Goal: Task Accomplishment & Management: Manage account settings

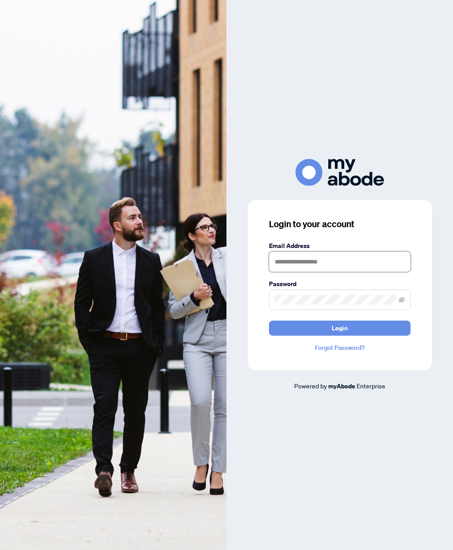
click at [312, 272] on input "text" at bounding box center [340, 261] width 142 height 20
type input "*"
type input "**********"
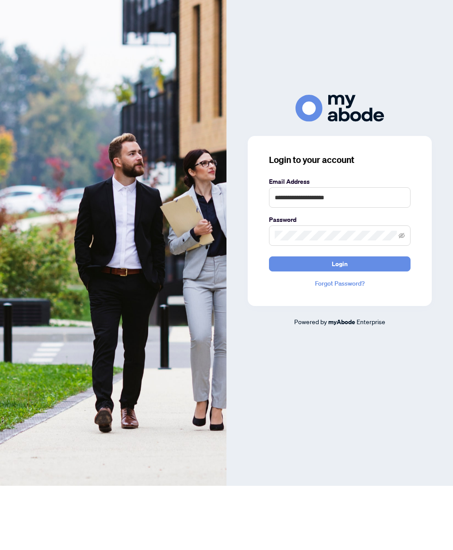
click at [346, 321] on span "Login" at bounding box center [340, 328] width 16 height 14
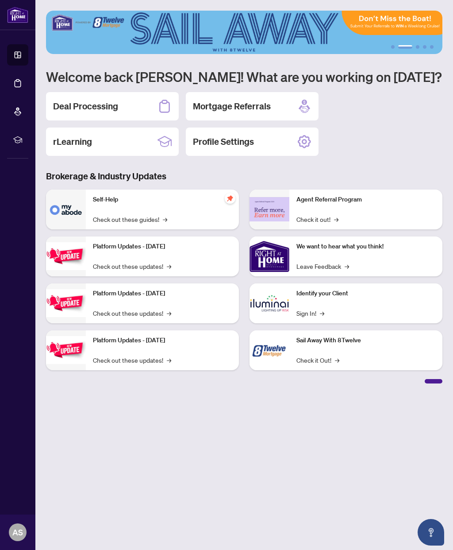
click at [345, 441] on main "1 2 3 4 5 Welcome back [PERSON_NAME]! What are you working on [DATE]? Deal Proc…" at bounding box center [244, 275] width 418 height 550
click at [330, 417] on main "1 2 3 4 5 Welcome back [PERSON_NAME]! What are you working on [DATE]? Deal Proc…" at bounding box center [244, 275] width 418 height 550
click at [74, 106] on h2 "Deal Processing" at bounding box center [85, 106] width 65 height 12
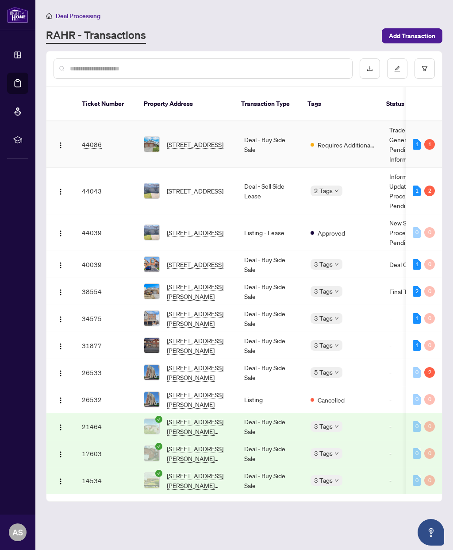
click at [196, 139] on span "[STREET_ADDRESS]" at bounding box center [195, 144] width 57 height 10
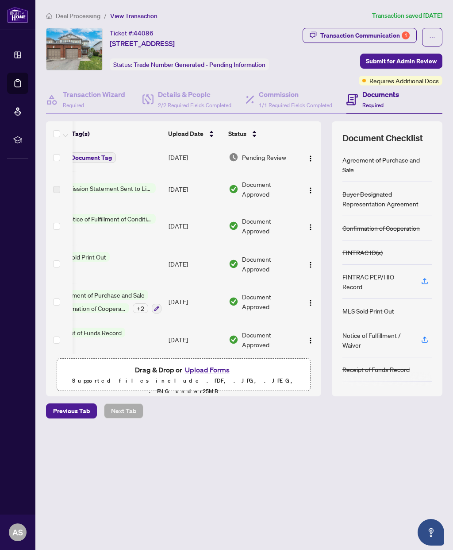
click at [262, 156] on span "Pending Review" at bounding box center [264, 157] width 44 height 10
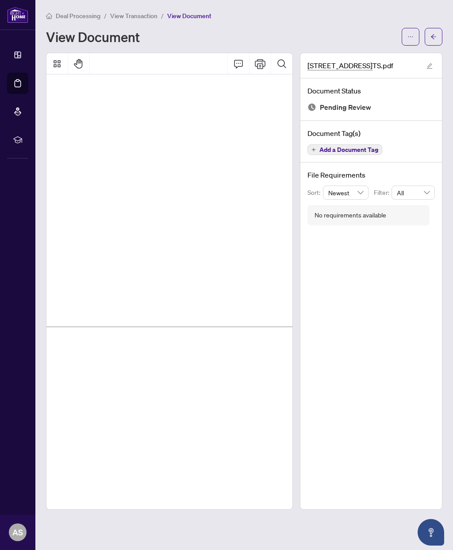
click at [263, 65] on button "Print" at bounding box center [260, 63] width 21 height 21
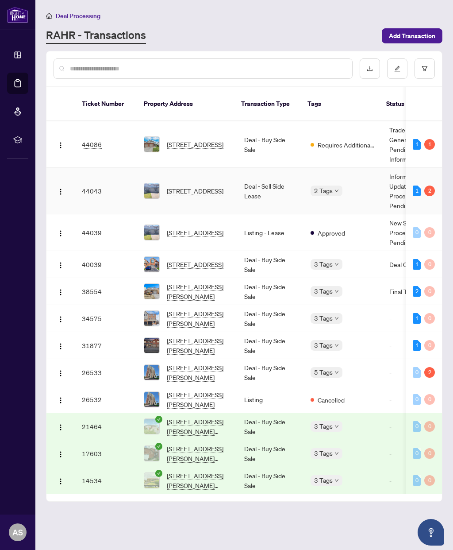
click at [223, 186] on span "[STREET_ADDRESS]" at bounding box center [195, 191] width 57 height 10
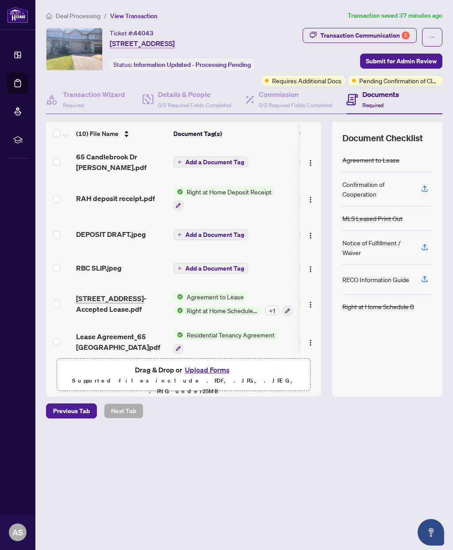
scroll to position [69, 1]
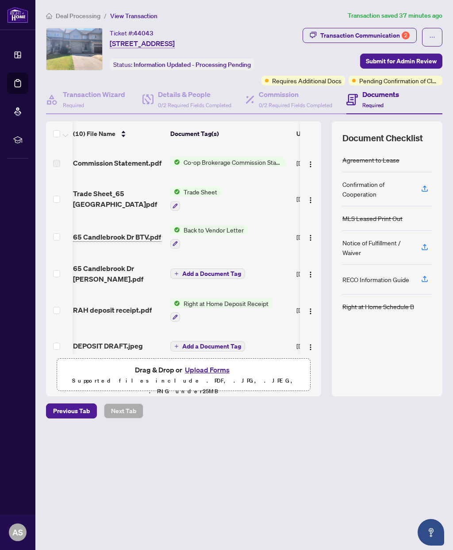
click at [342, 79] on span "Requires Additional Docs" at bounding box center [306, 81] width 69 height 10
click at [388, 35] on div "Transaction Communication 2" at bounding box center [364, 35] width 89 height 14
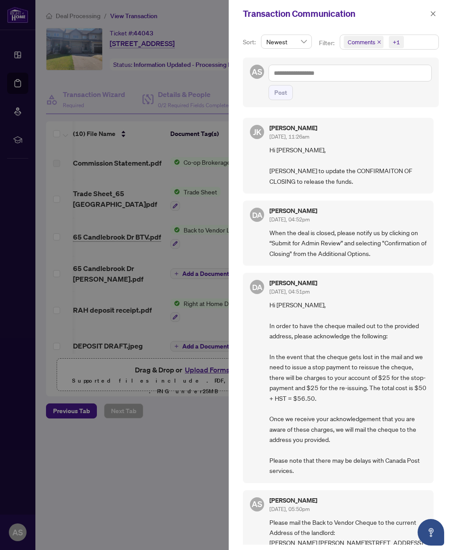
scroll to position [0, 0]
click at [198, 480] on div at bounding box center [226, 275] width 453 height 550
click at [169, 470] on div at bounding box center [226, 275] width 453 height 550
click at [434, 12] on icon "close" at bounding box center [433, 14] width 6 height 6
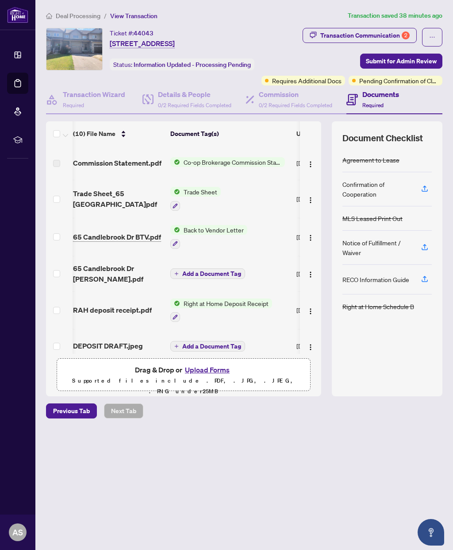
click at [406, 60] on span "Submit for Admin Review" at bounding box center [401, 61] width 71 height 14
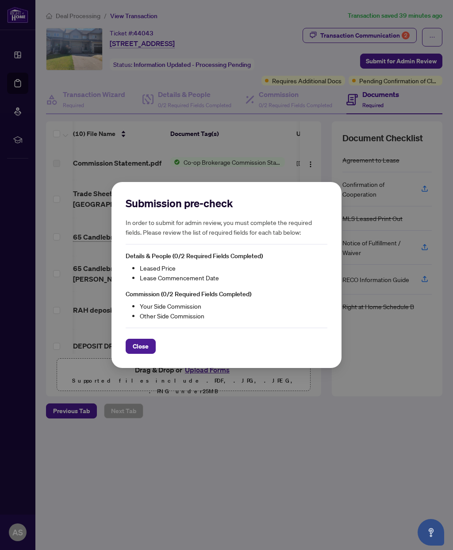
click at [143, 346] on span "Close" at bounding box center [141, 346] width 16 height 14
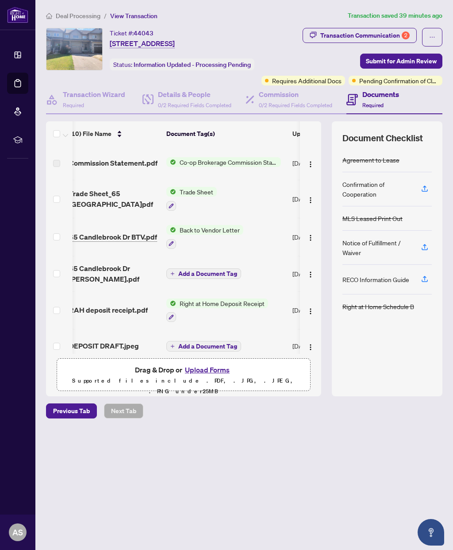
scroll to position [0, 7]
click at [391, 63] on span "Submit for Admin Review" at bounding box center [401, 61] width 71 height 14
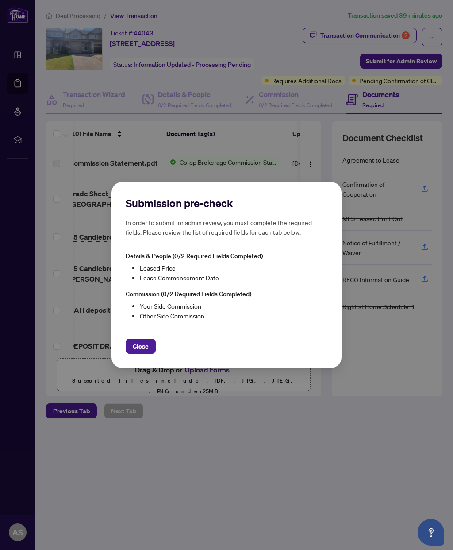
click at [143, 347] on span "Close" at bounding box center [141, 346] width 16 height 14
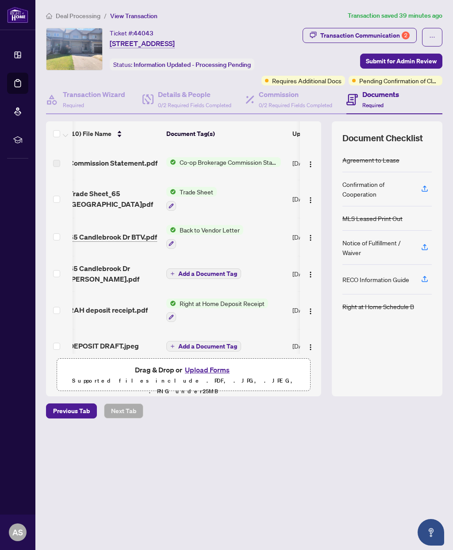
click at [425, 85] on span "Pending Confirmation of Closing" at bounding box center [399, 81] width 80 height 10
click at [414, 64] on span "Submit for Admin Review" at bounding box center [401, 61] width 71 height 14
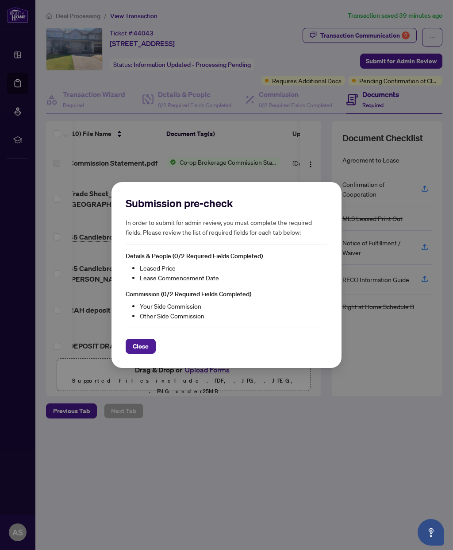
click at [310, 76] on div "Submission pre-check In order to submit for admin review, you must complete the…" at bounding box center [226, 275] width 453 height 550
click at [150, 342] on button "Close" at bounding box center [141, 346] width 30 height 15
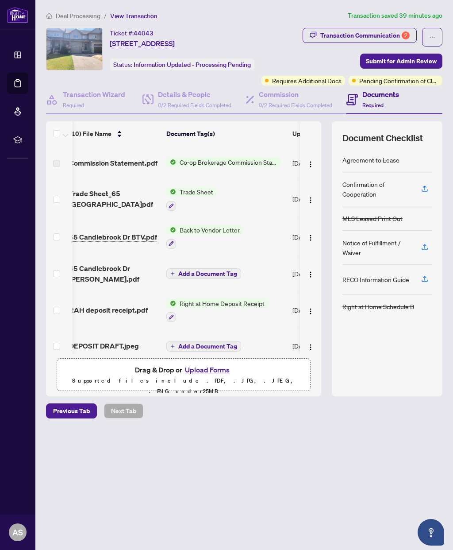
click at [342, 81] on span "Requires Additional Docs" at bounding box center [306, 81] width 69 height 10
click at [342, 85] on span "Requires Additional Docs" at bounding box center [306, 81] width 69 height 10
click at [315, 77] on div "Requires Additional Docs Pending Confirmation of Closing" at bounding box center [352, 81] width 181 height 10
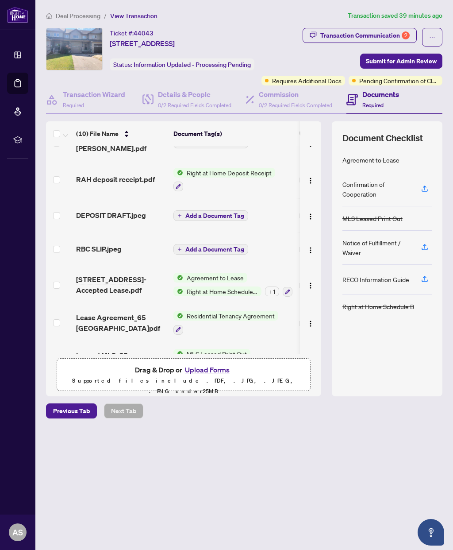
scroll to position [130, 0]
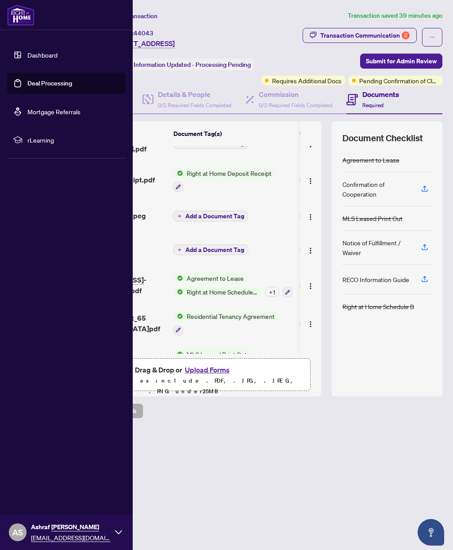
click at [341, 481] on main "Deal Processing / View Transaction Transaction saved 39 minutes ago Ticket #: 4…" at bounding box center [244, 275] width 418 height 550
